Goal: Book appointment/travel/reservation

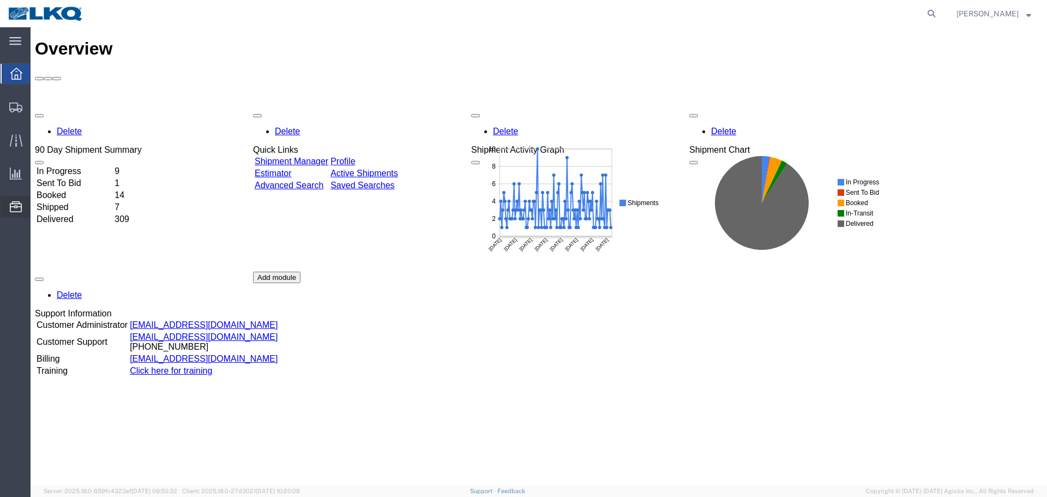
click at [0, 0] on span "Location Appointment" at bounding box center [0, 0] width 0 height 0
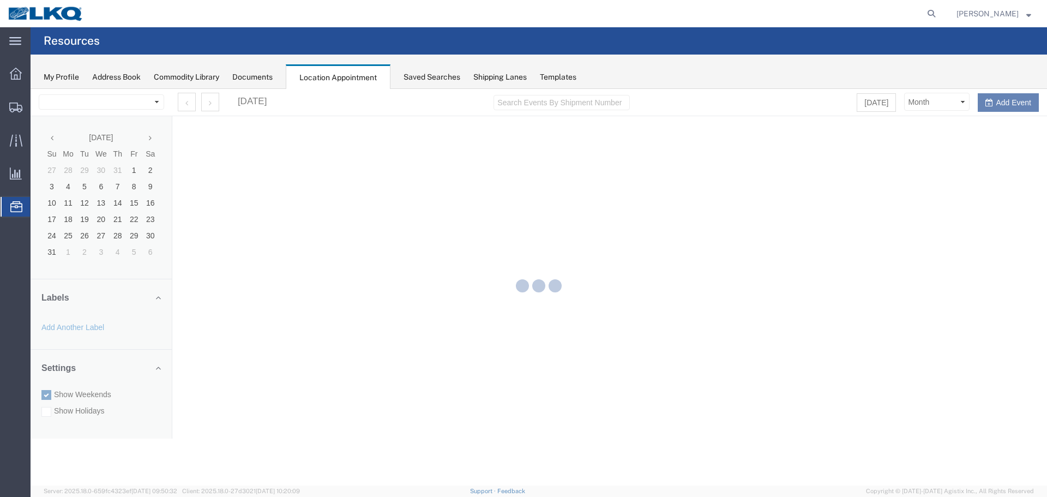
select select "28018"
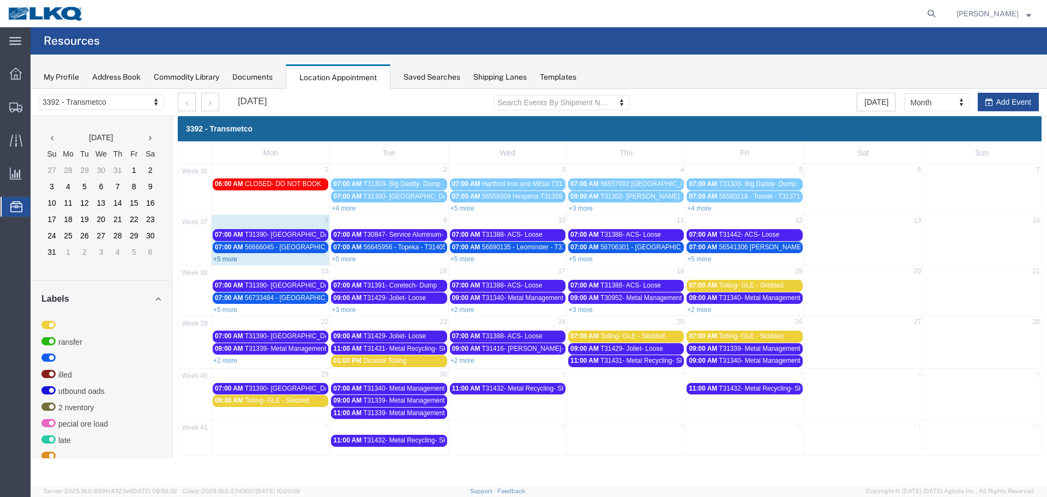
click at [232, 259] on link "+5 more" at bounding box center [225, 259] width 24 height 8
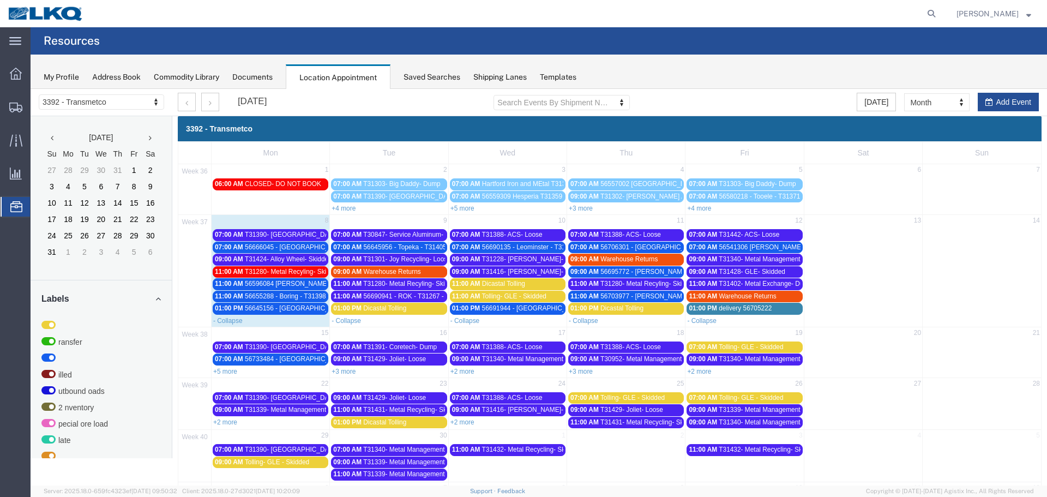
click at [280, 235] on span "T31390- [GEOGRAPHIC_DATA]- Loose" at bounding box center [302, 235] width 115 height 8
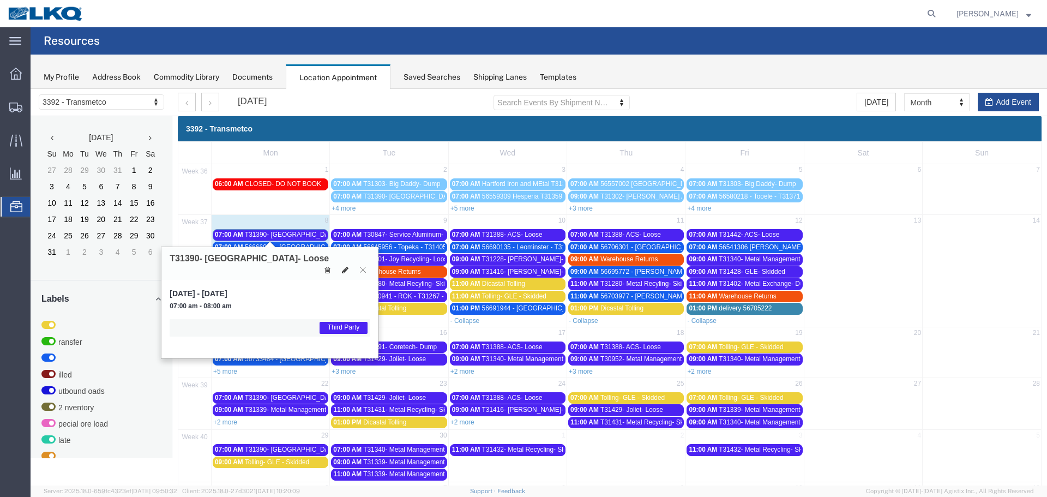
click at [343, 266] on icon at bounding box center [345, 270] width 7 height 8
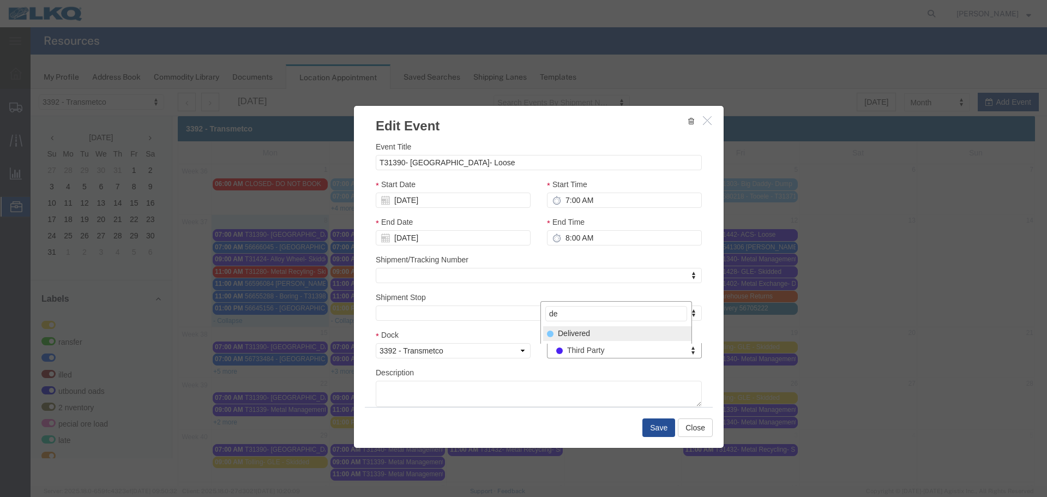
type input "de"
select select "40"
click at [658, 425] on button "Save" at bounding box center [659, 427] width 33 height 19
